Goal: Task Accomplishment & Management: Use online tool/utility

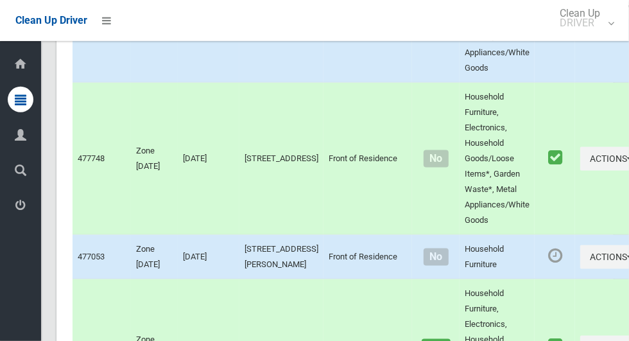
scroll to position [6390, 0]
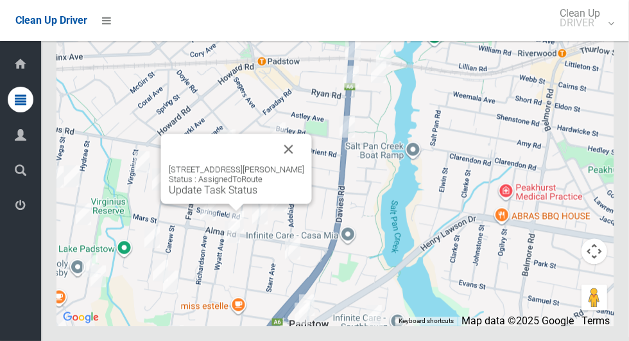
click at [297, 164] on button "Close" at bounding box center [288, 148] width 31 height 31
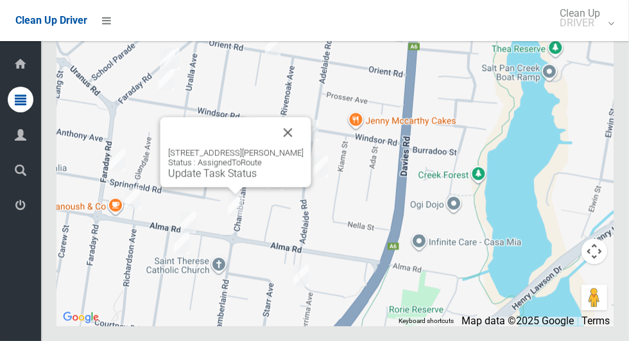
click at [303, 148] on button "Close" at bounding box center [288, 132] width 31 height 31
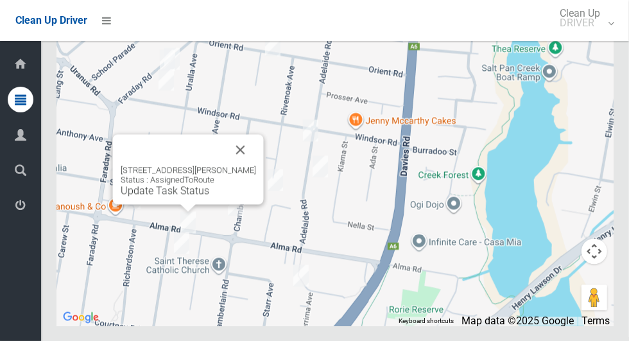
click at [250, 165] on button "Close" at bounding box center [240, 149] width 31 height 31
click at [249, 165] on button "Close" at bounding box center [240, 149] width 31 height 31
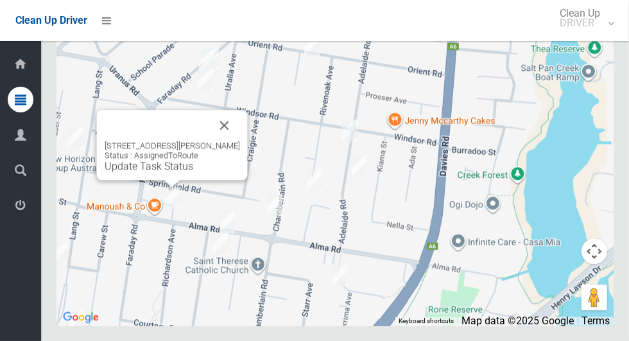
click at [230, 140] on button "Close" at bounding box center [224, 125] width 31 height 31
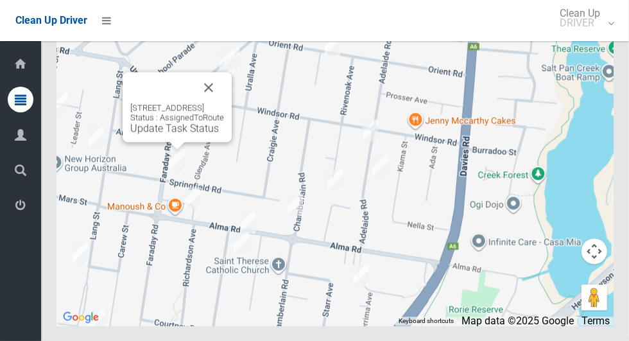
click at [224, 103] on button "Close" at bounding box center [208, 87] width 31 height 31
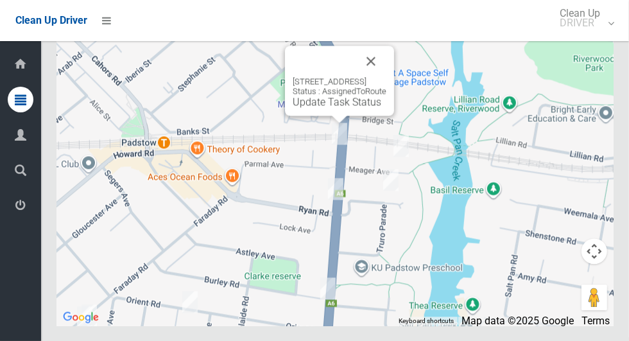
click at [386, 76] on button "Close" at bounding box center [370, 61] width 31 height 31
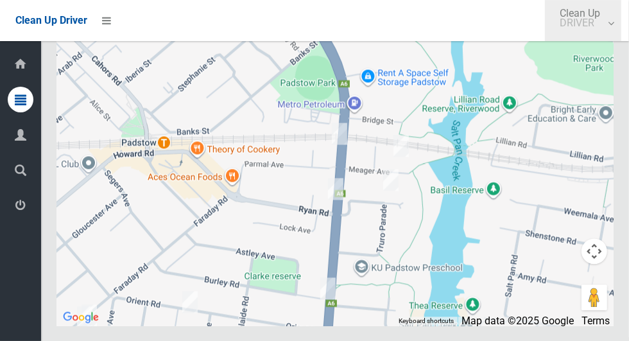
click at [609, 28] on link "Clean Up DRIVER" at bounding box center [583, 20] width 76 height 41
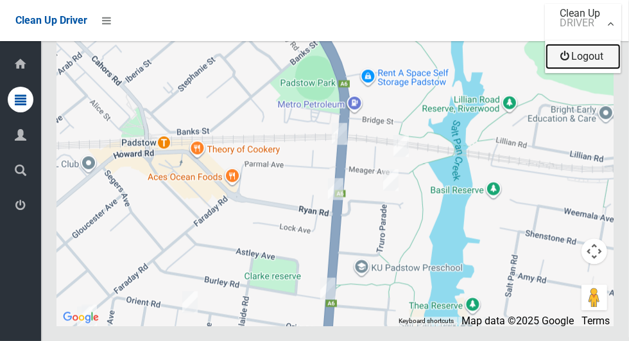
click at [595, 62] on link "Logout" at bounding box center [582, 57] width 75 height 26
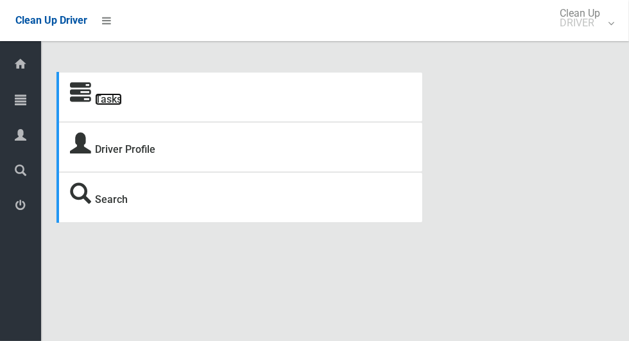
click at [119, 98] on link "Tasks" at bounding box center [108, 99] width 27 height 12
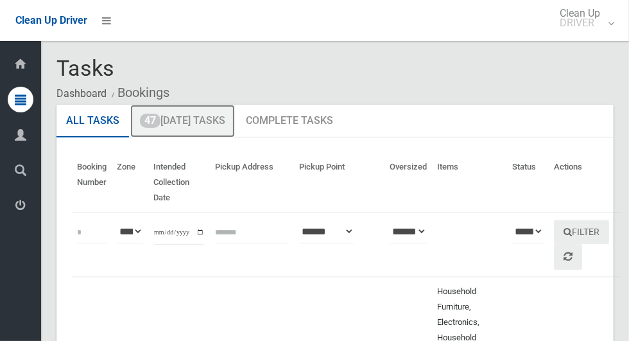
click at [202, 126] on link "47 Today's Tasks" at bounding box center [182, 121] width 105 height 33
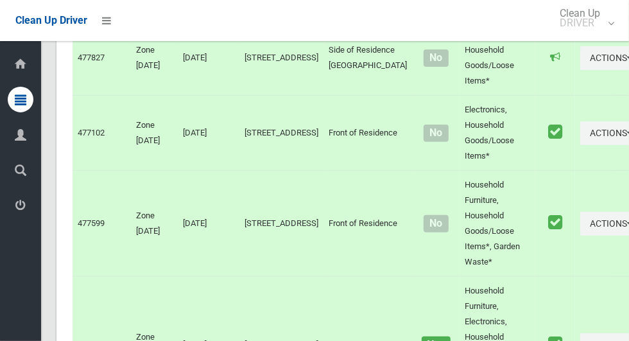
scroll to position [5725, 0]
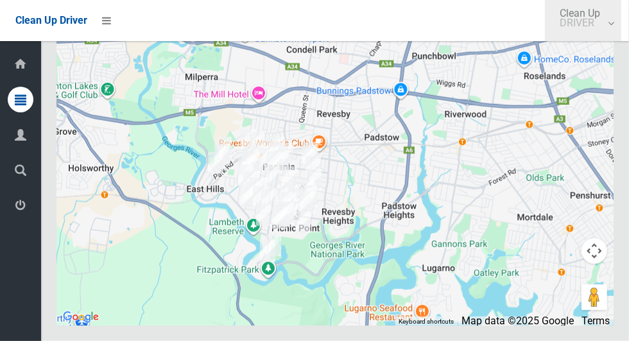
click at [614, 29] on link "Clean Up DRIVER" at bounding box center [583, 20] width 76 height 41
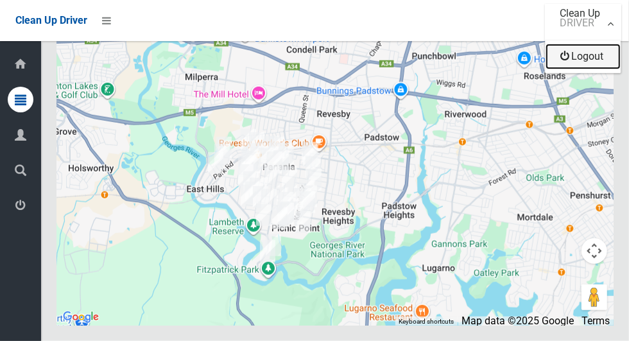
click at [603, 64] on link "Logout" at bounding box center [582, 57] width 75 height 26
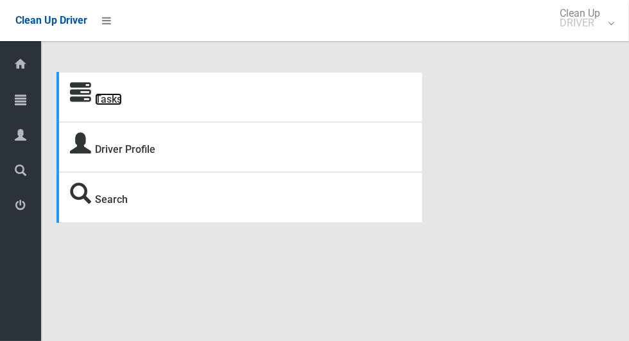
click at [122, 105] on link "Tasks" at bounding box center [108, 99] width 27 height 12
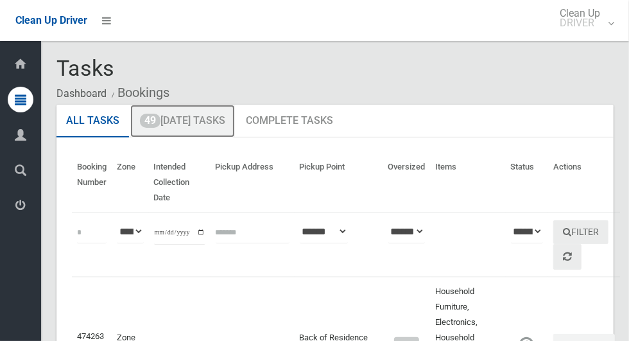
click at [182, 127] on link "49 [DATE] Tasks" at bounding box center [182, 121] width 105 height 33
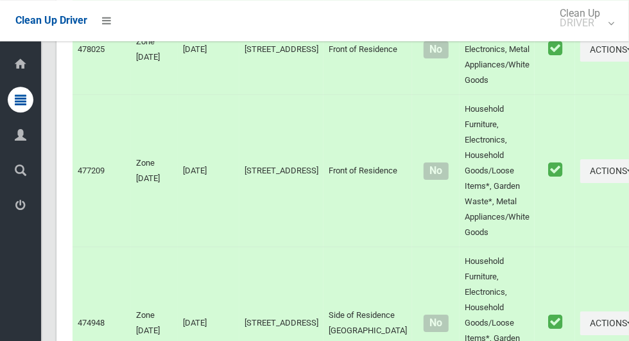
scroll to position [6390, 0]
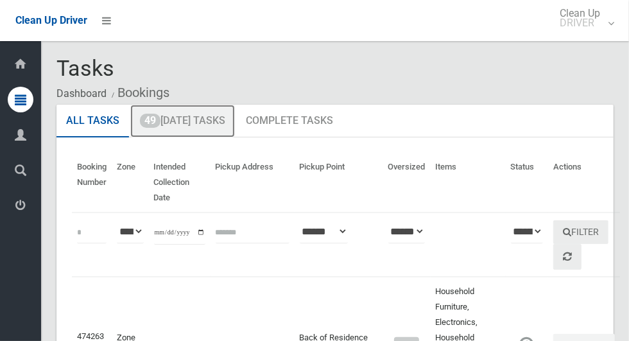
click at [218, 127] on link "49 [DATE] Tasks" at bounding box center [182, 121] width 105 height 33
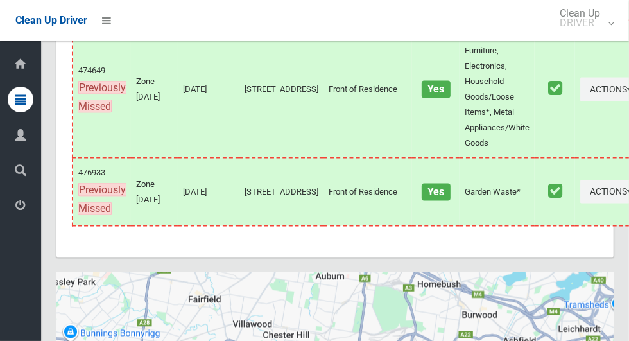
scroll to position [6390, 0]
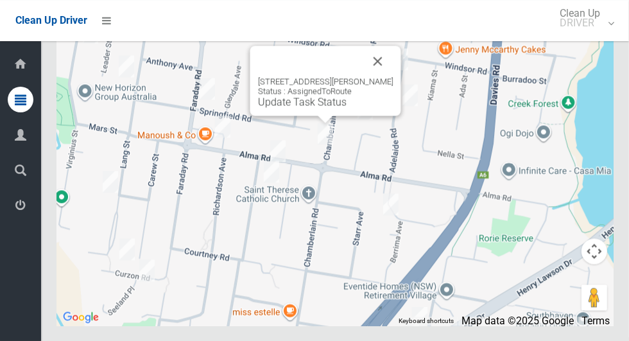
click at [317, 108] on link "Update Task Status" at bounding box center [302, 102] width 89 height 12
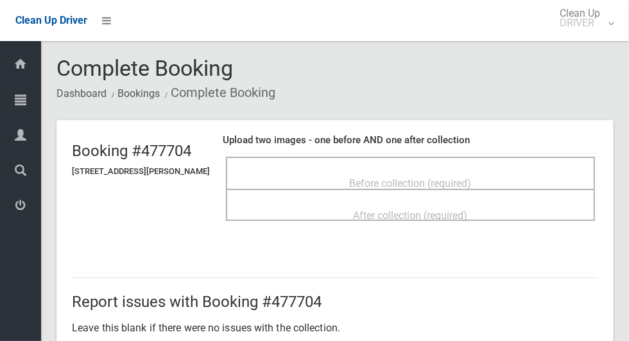
click at [362, 178] on span "Before collection (required)" at bounding box center [411, 183] width 122 height 12
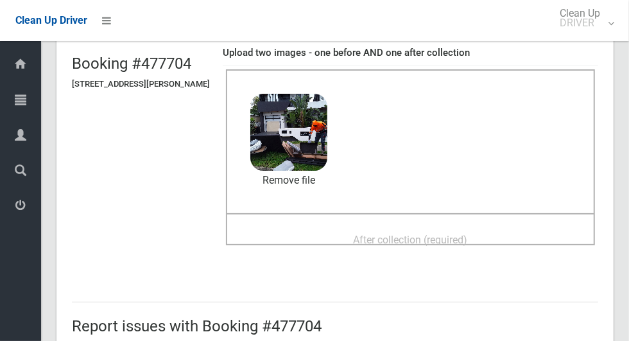
scroll to position [85, 0]
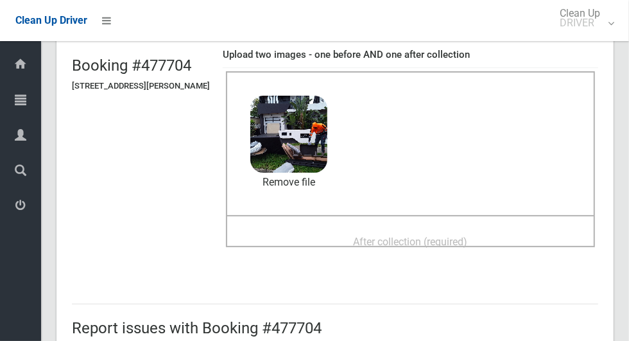
click at [456, 235] on span "After collection (required)" at bounding box center [410, 241] width 114 height 12
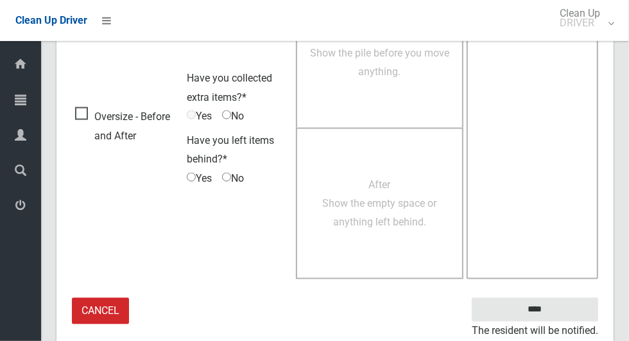
scroll to position [1049, 0]
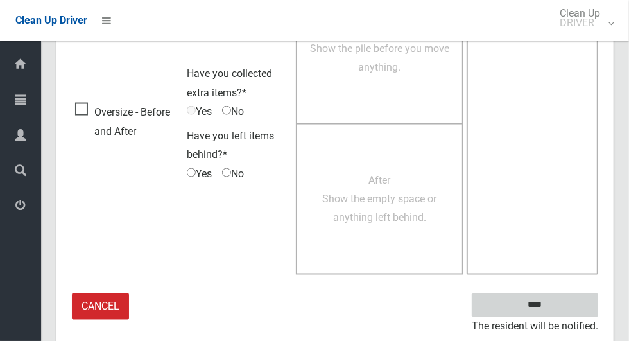
click at [557, 307] on input "****" at bounding box center [534, 305] width 126 height 24
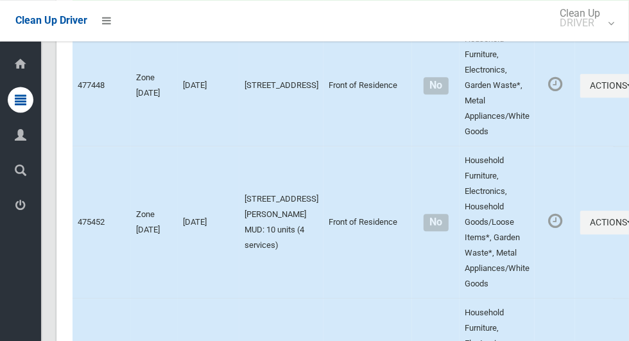
scroll to position [1751, 0]
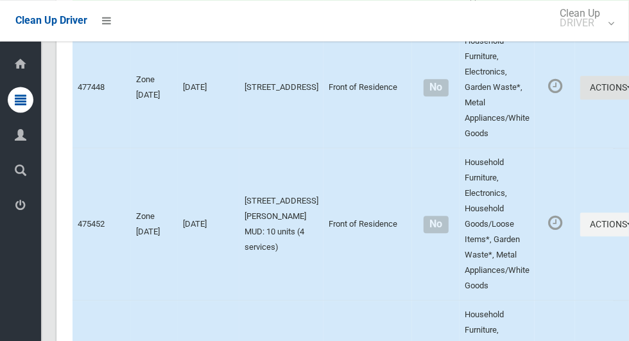
click at [580, 99] on button "Actions" at bounding box center [611, 88] width 62 height 24
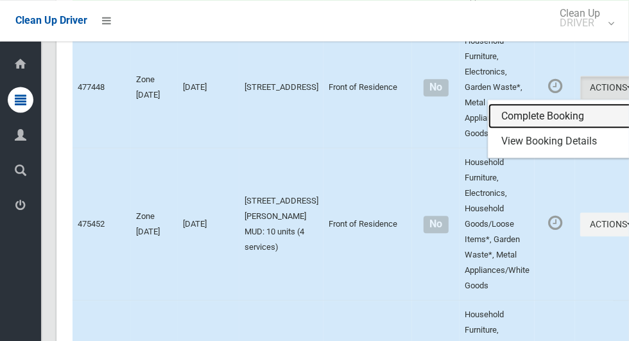
click at [534, 126] on link "Complete Booking" at bounding box center [564, 116] width 153 height 26
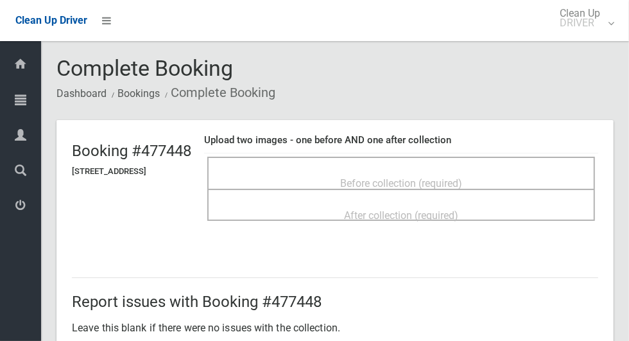
click at [455, 183] on span "Before collection (required)" at bounding box center [401, 183] width 122 height 12
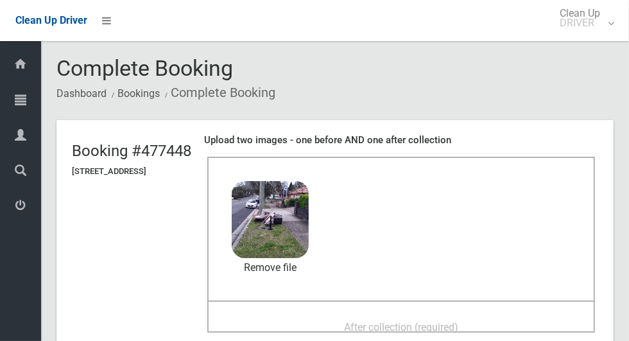
click at [444, 326] on span "After collection (required)" at bounding box center [401, 327] width 114 height 12
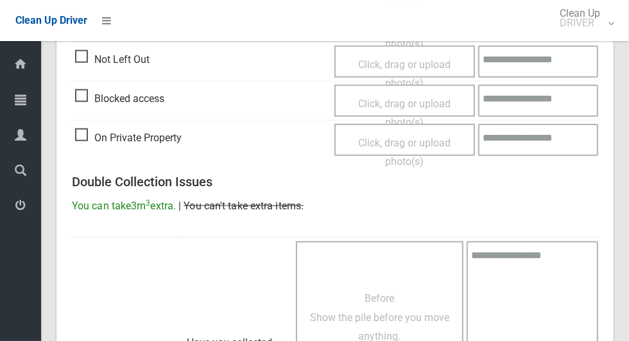
scroll to position [1049, 0]
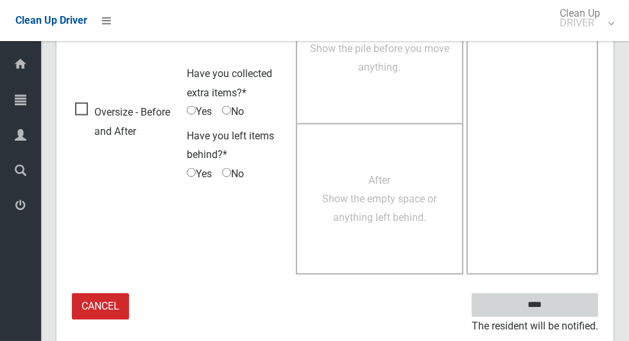
click at [541, 305] on input "****" at bounding box center [534, 305] width 126 height 24
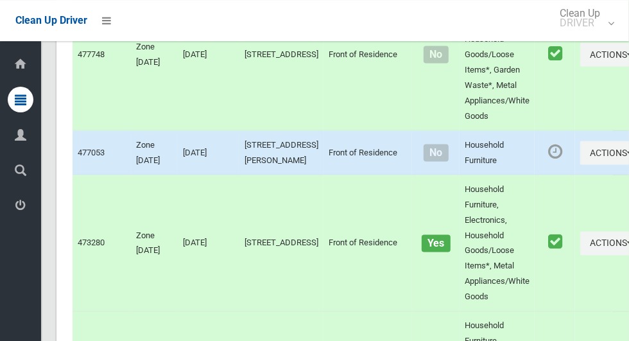
scroll to position [6390, 0]
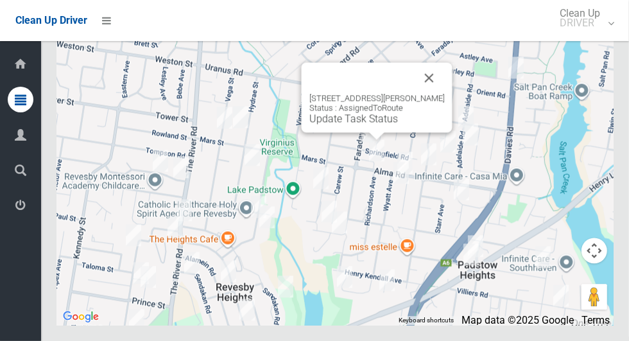
click at [381, 125] on link "Update Task Status" at bounding box center [353, 119] width 89 height 12
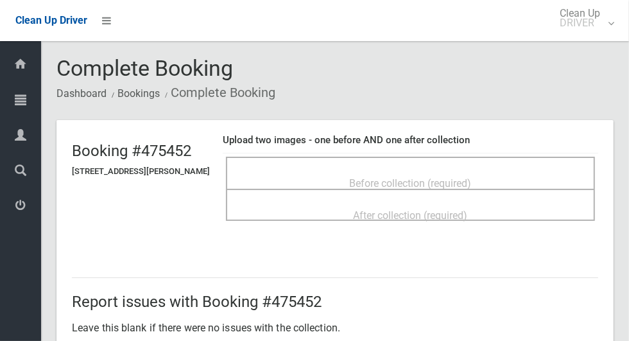
click at [395, 177] on span "Before collection (required)" at bounding box center [411, 183] width 122 height 12
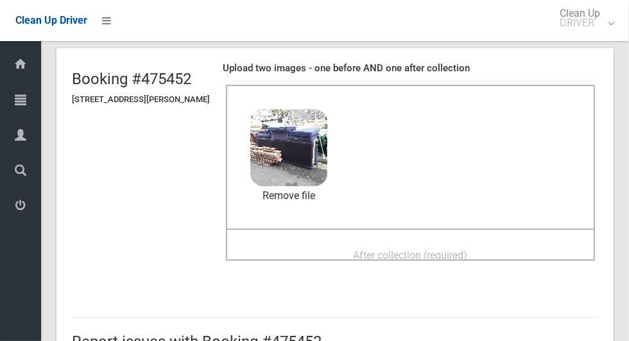
scroll to position [79, 0]
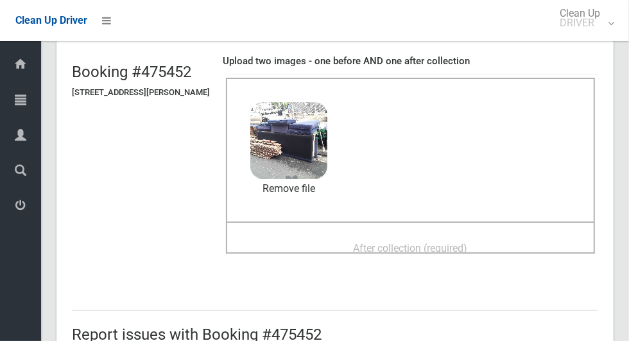
click at [484, 246] on div "After collection (required)" at bounding box center [410, 247] width 341 height 24
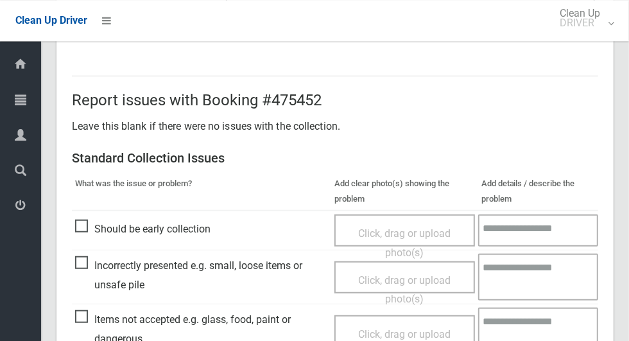
scroll to position [663, 0]
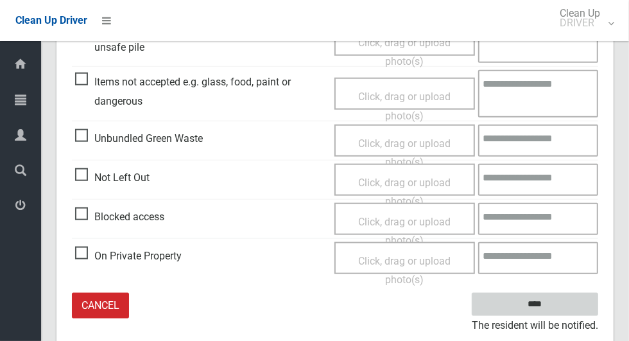
click at [543, 300] on input "****" at bounding box center [534, 304] width 126 height 24
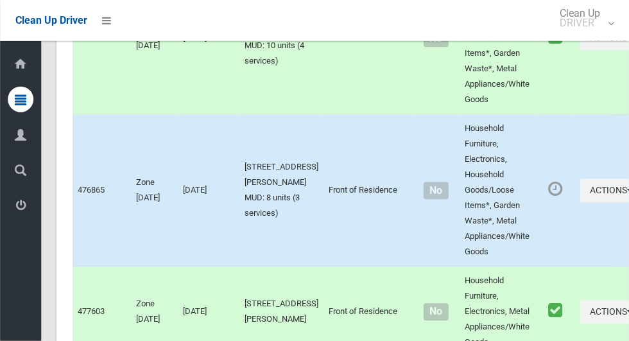
scroll to position [1936, 0]
click at [580, 203] on button "Actions" at bounding box center [611, 192] width 62 height 24
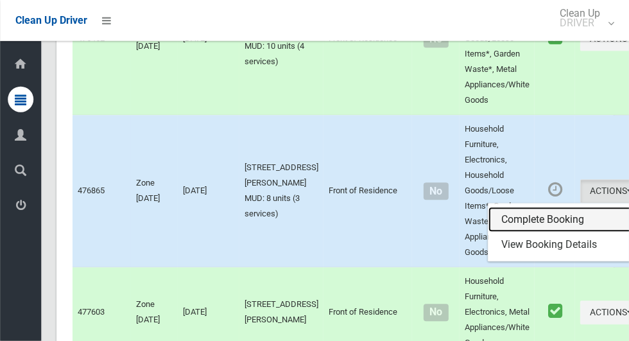
click at [520, 231] on link "Complete Booking" at bounding box center [564, 220] width 153 height 26
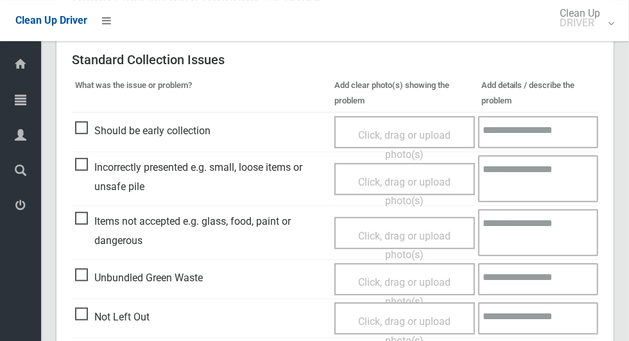
scroll to position [299, 0]
click at [79, 174] on span "Incorrectly presented e.g. small, loose items or unsafe pile" at bounding box center [201, 177] width 253 height 38
click at [391, 179] on span "Click, drag or upload photo(s)" at bounding box center [404, 191] width 92 height 31
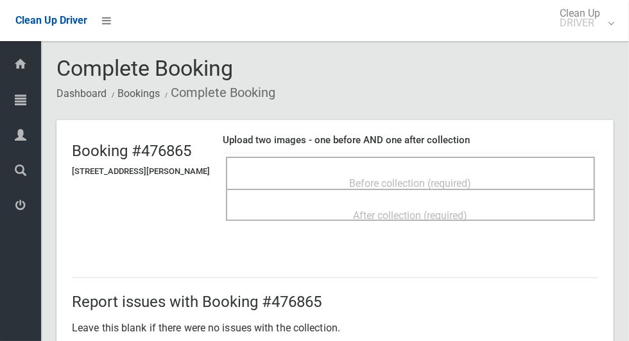
scroll to position [0, 0]
click at [461, 177] on span "Before collection (required)" at bounding box center [411, 183] width 122 height 12
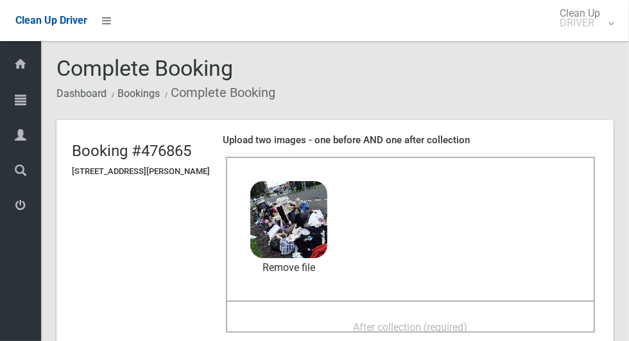
click at [402, 321] on span "After collection (required)" at bounding box center [410, 327] width 114 height 12
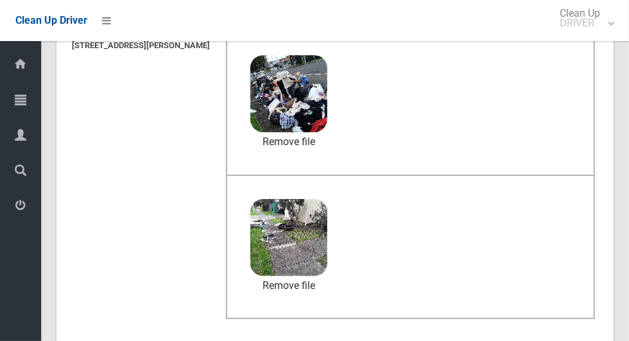
scroll to position [663, 0]
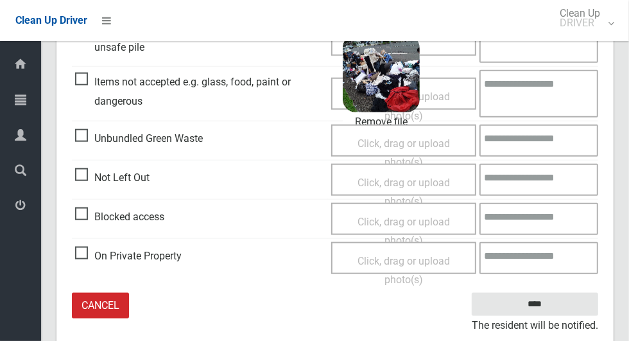
click at [525, 316] on small "The resident will be notified." at bounding box center [534, 325] width 126 height 19
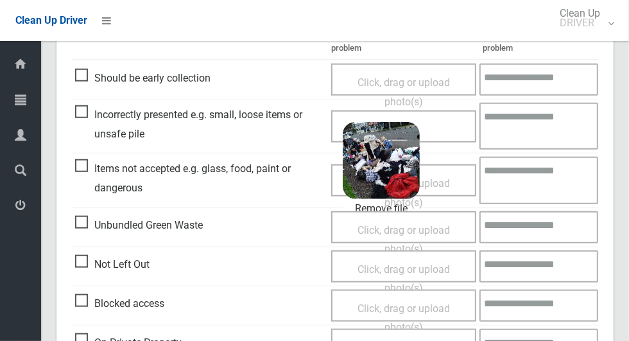
scroll to position [575, 0]
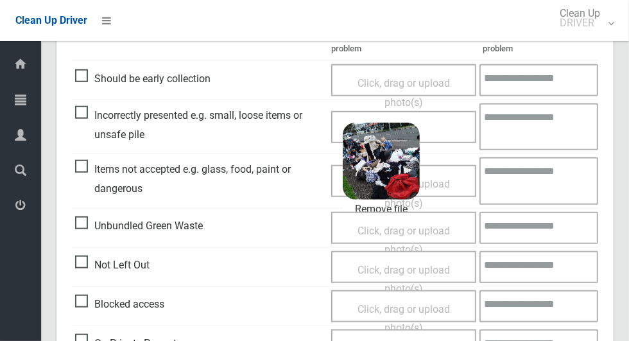
click at [523, 133] on textarea at bounding box center [538, 126] width 119 height 47
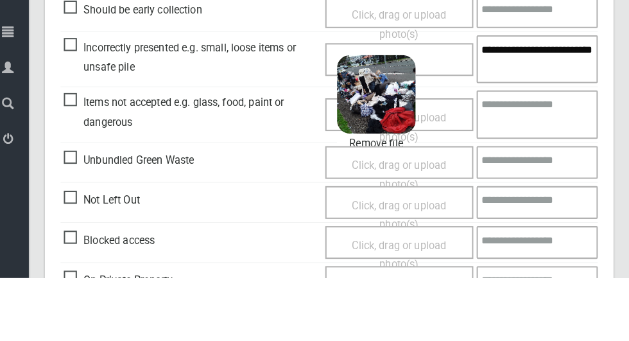
scroll to position [699, 0]
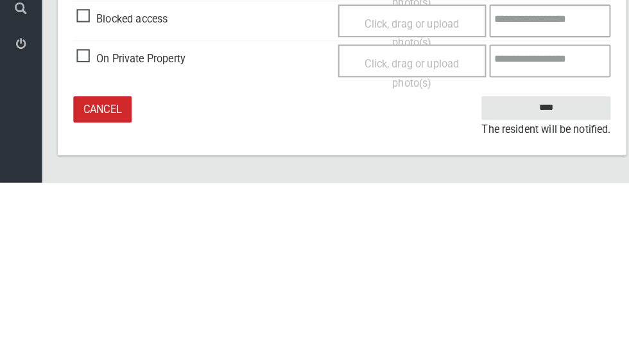
type textarea "**********"
click at [543, 279] on small "The resident will be notified." at bounding box center [534, 288] width 126 height 19
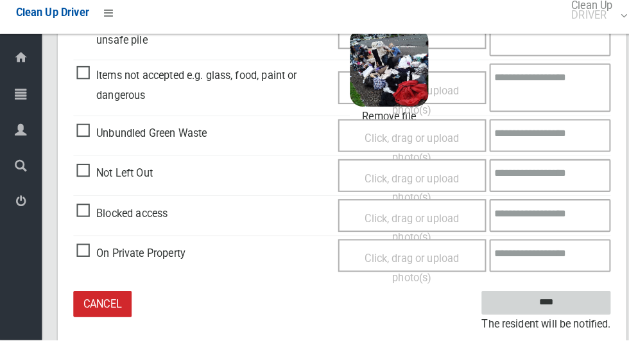
click at [545, 308] on input "****" at bounding box center [534, 304] width 126 height 24
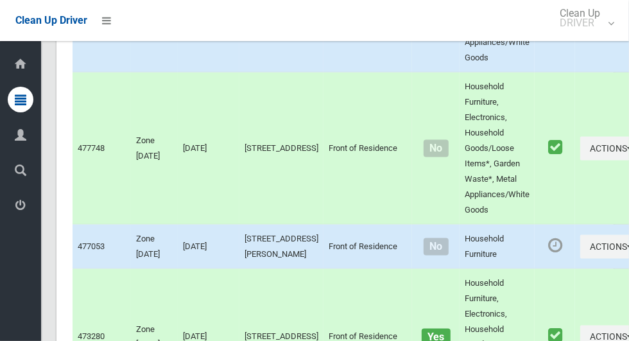
scroll to position [3452, 0]
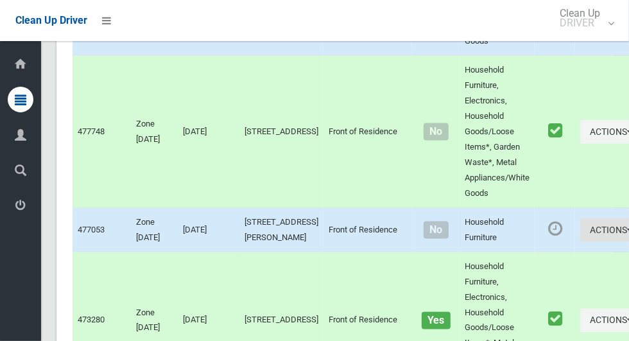
click at [580, 242] on button "Actions" at bounding box center [611, 230] width 62 height 24
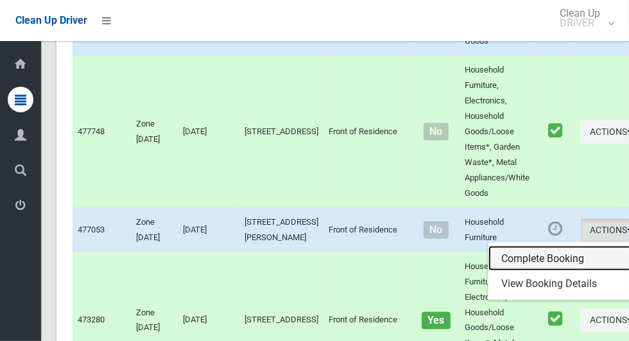
click at [526, 271] on link "Complete Booking" at bounding box center [564, 259] width 153 height 26
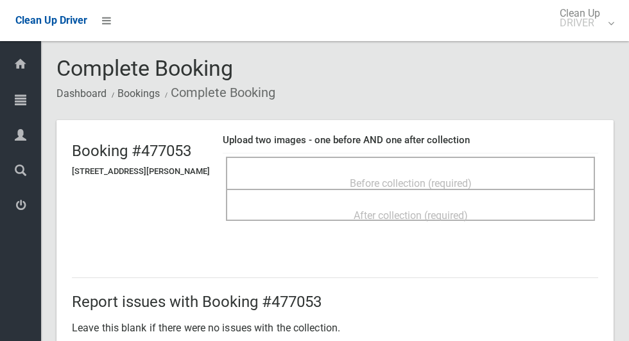
click at [487, 177] on div "Before collection (required)" at bounding box center [410, 183] width 341 height 24
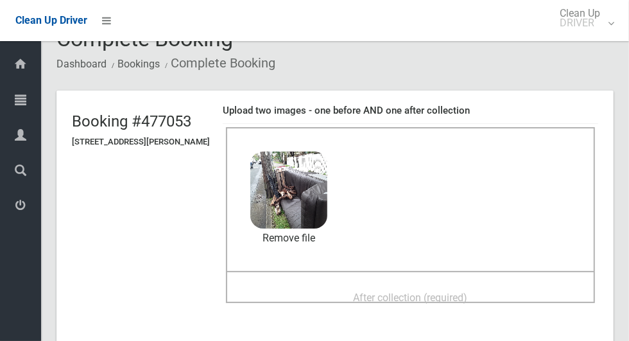
scroll to position [68, 0]
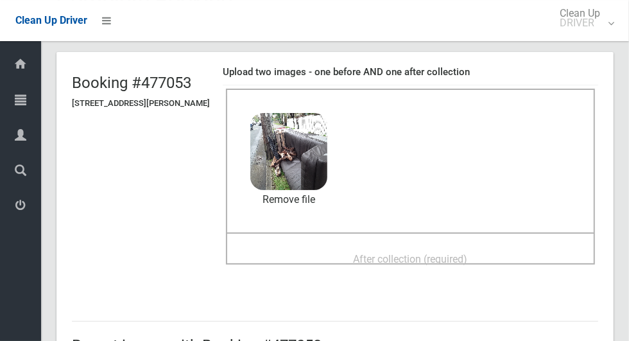
click at [467, 253] on span "After collection (required)" at bounding box center [410, 259] width 114 height 12
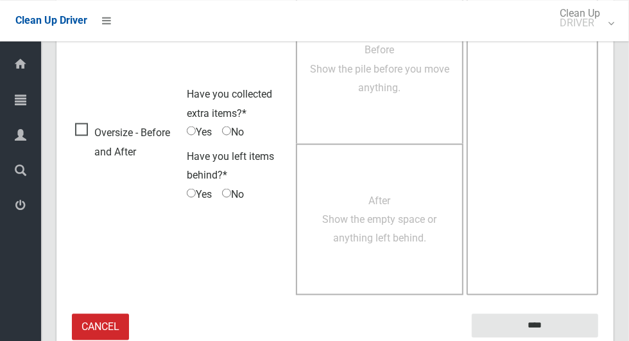
scroll to position [1049, 0]
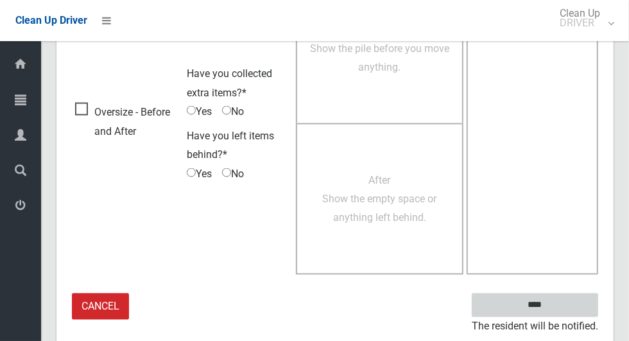
click at [564, 307] on input "****" at bounding box center [534, 305] width 126 height 24
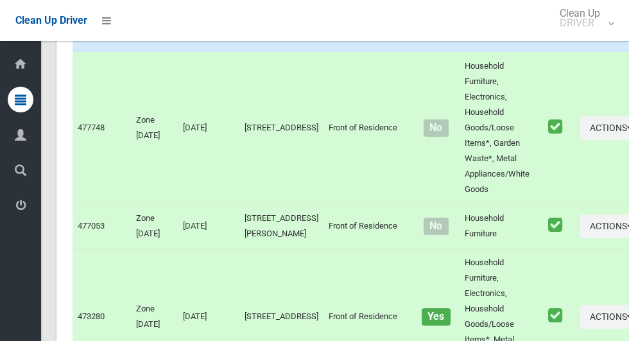
scroll to position [3221, 0]
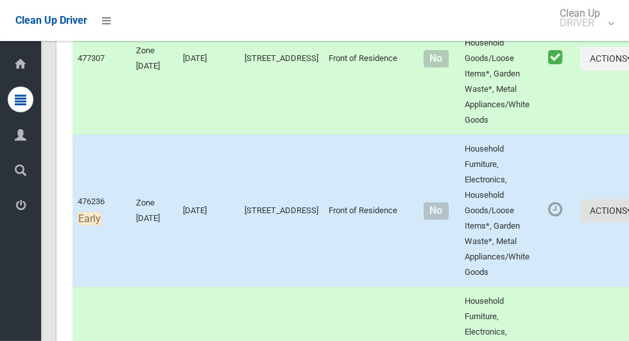
click at [580, 223] on button "Actions" at bounding box center [611, 211] width 62 height 24
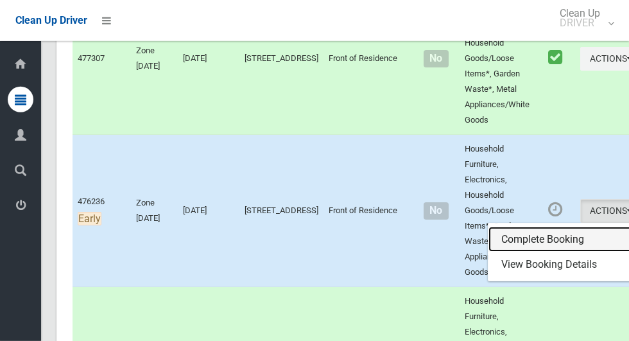
click at [534, 252] on link "Complete Booking" at bounding box center [564, 239] width 153 height 26
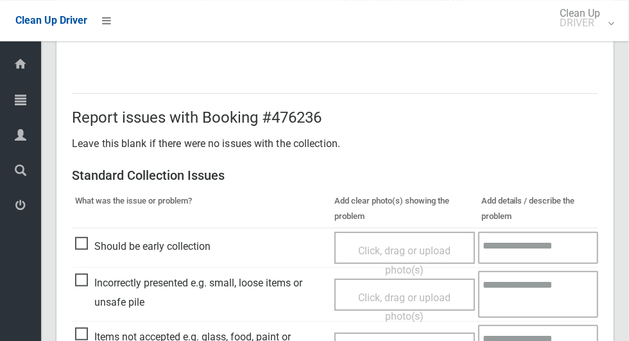
scroll to position [207, 0]
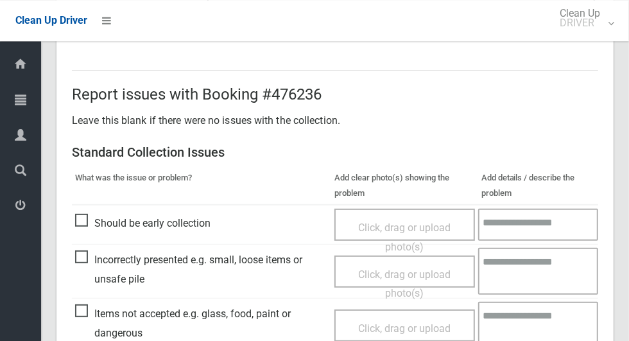
click at [89, 230] on span "Should be early collection" at bounding box center [142, 223] width 135 height 19
click at [406, 229] on span "Click, drag or upload photo(s)" at bounding box center [404, 236] width 92 height 31
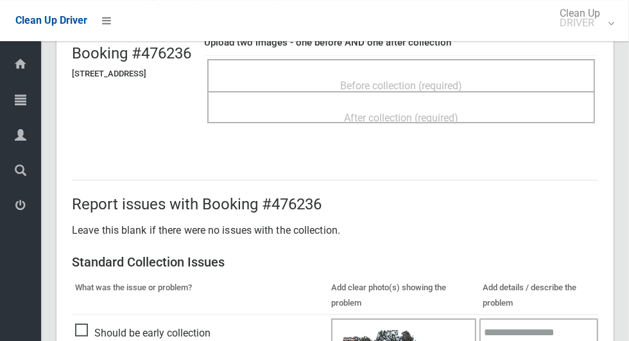
scroll to position [0, 0]
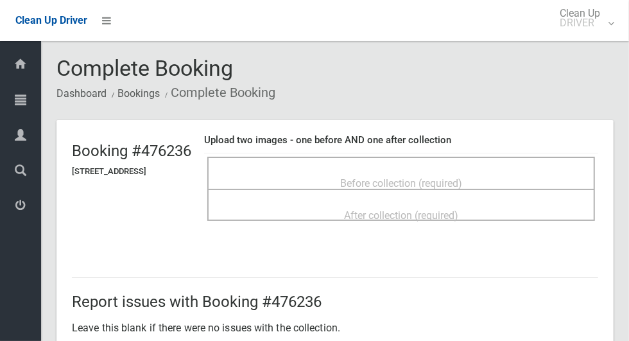
click at [370, 177] on span "Before collection (required)" at bounding box center [401, 183] width 122 height 12
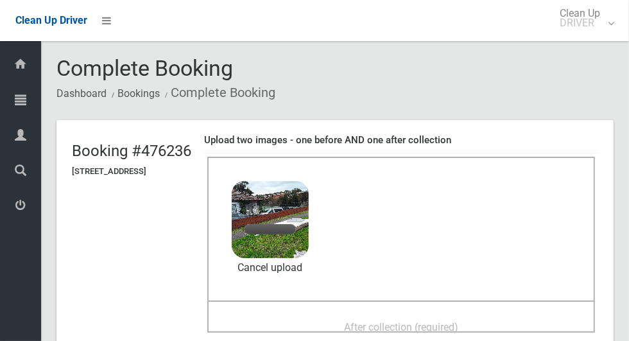
scroll to position [97, 0]
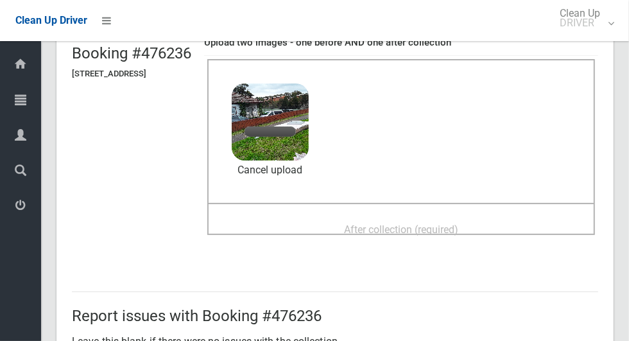
click at [388, 223] on span "After collection (required)" at bounding box center [401, 229] width 114 height 12
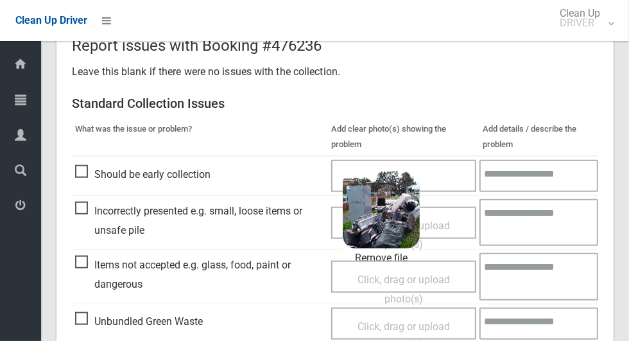
scroll to position [480, 0]
click at [79, 169] on span "Should be early collection" at bounding box center [142, 173] width 135 height 19
click at [391, 260] on div "Click, drag or upload photo(s)" at bounding box center [403, 276] width 145 height 32
click at [383, 260] on div "Click, drag or upload photo(s)" at bounding box center [403, 276] width 145 height 32
click at [387, 213] on span "2025-08-1410.18.048870464057472284698.jpg" at bounding box center [464, 216] width 227 height 13
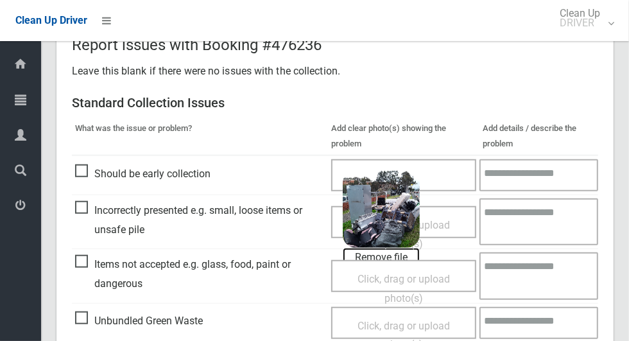
click at [394, 255] on link "Remove file" at bounding box center [381, 257] width 77 height 19
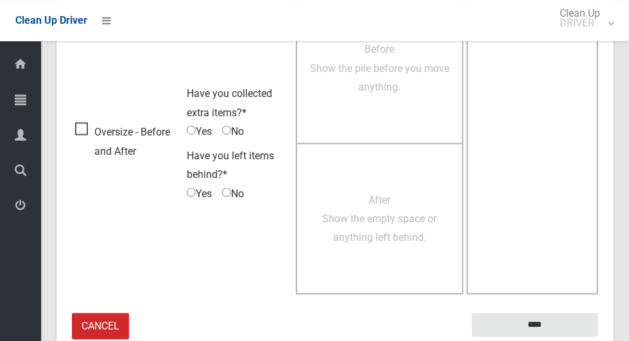
scroll to position [1049, 0]
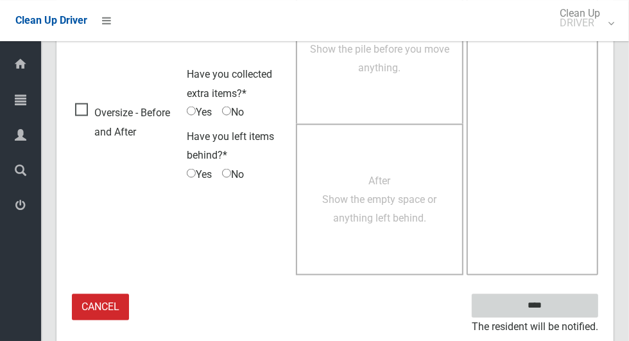
click at [557, 312] on input "****" at bounding box center [534, 305] width 126 height 24
